Goal: Task Accomplishment & Management: Complete application form

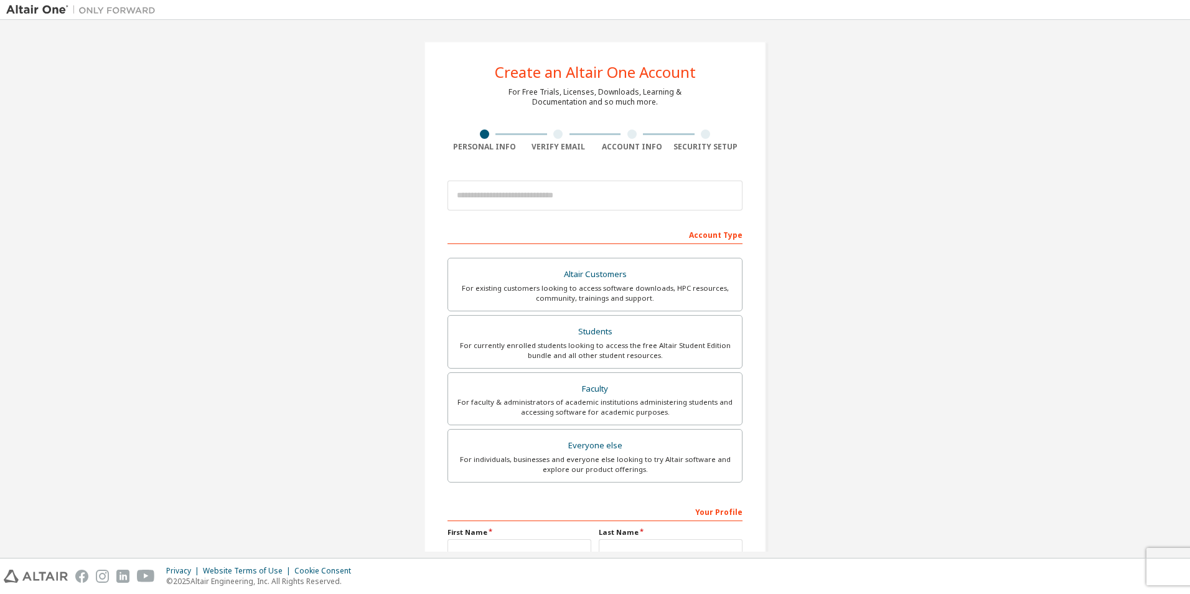
click at [972, 183] on div "Create an Altair One Account For Free Trials, Licenses, Downloads, Learning & D…" at bounding box center [595, 355] width 1178 height 659
click at [948, 120] on div "Create an Altair One Account For Free Trials, Licenses, Downloads, Learning & D…" at bounding box center [595, 355] width 1178 height 659
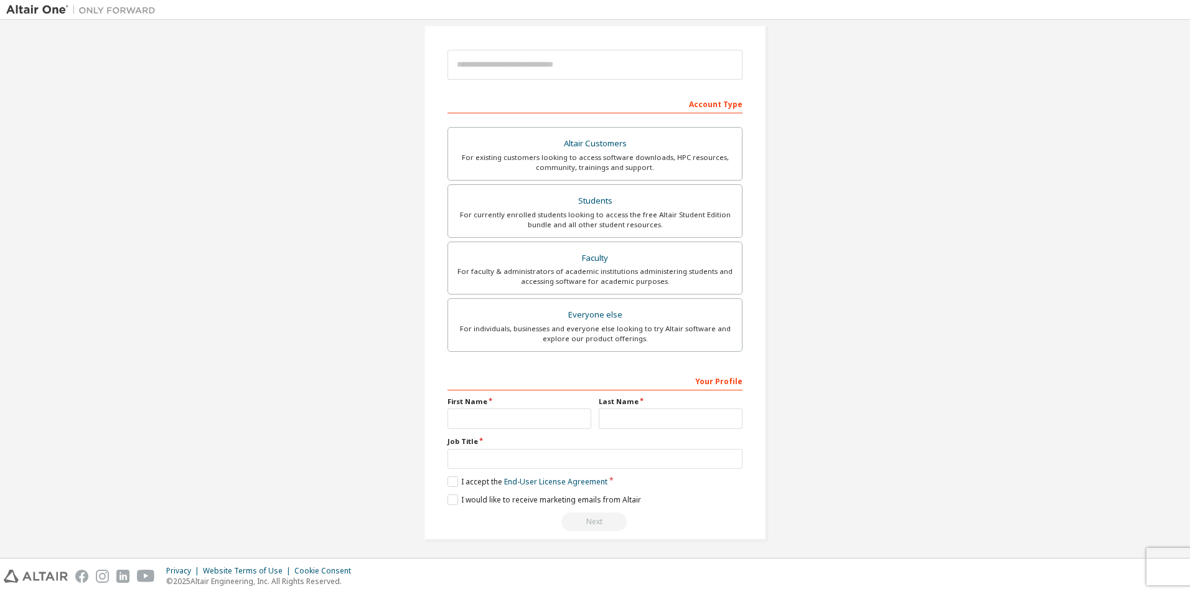
scroll to position [134, 0]
click at [708, 453] on input "text" at bounding box center [595, 456] width 295 height 21
click at [916, 439] on div "Create an Altair One Account For Free Trials, Licenses, Downloads, Learning & D…" at bounding box center [595, 221] width 1178 height 659
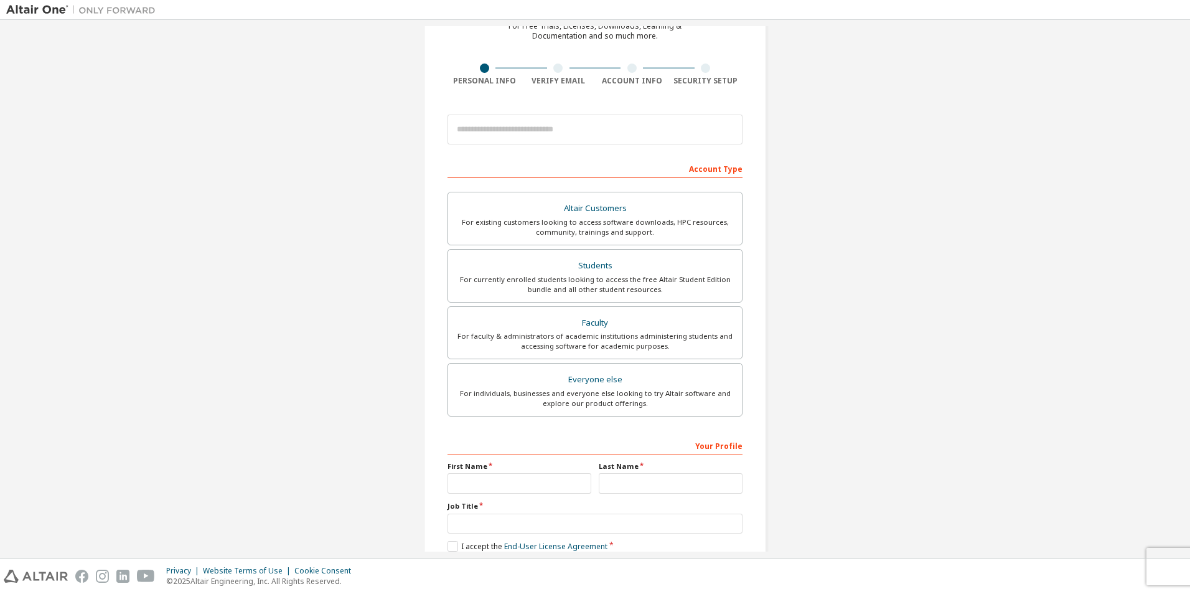
scroll to position [0, 0]
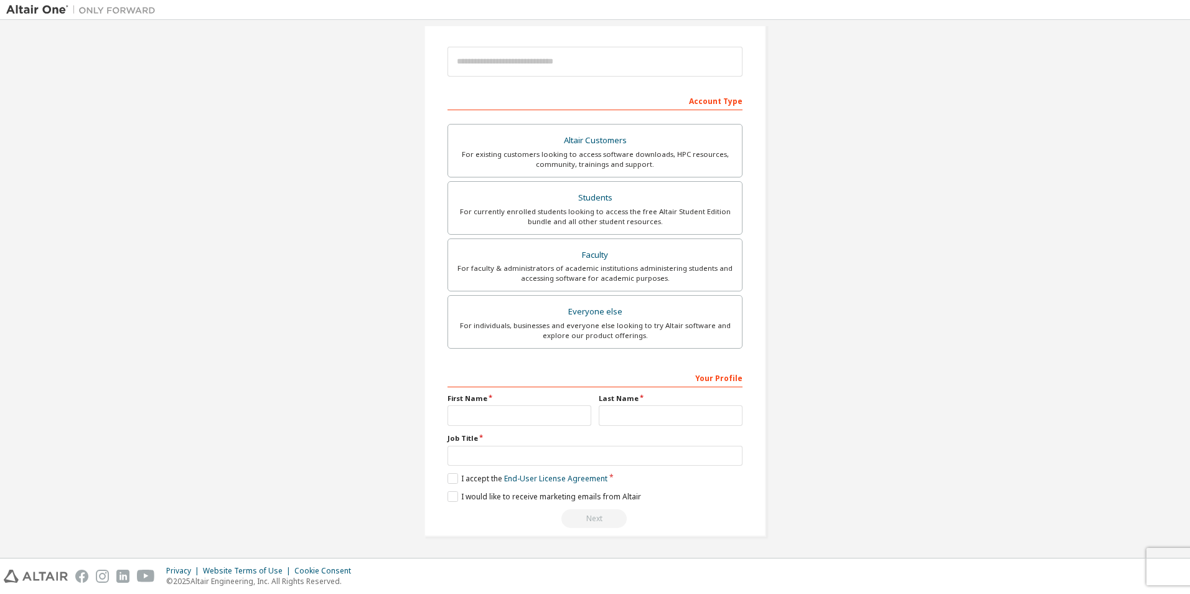
click at [856, 182] on div "Create an Altair One Account For Free Trials, Licenses, Downloads, Learning & D…" at bounding box center [595, 221] width 1178 height 659
